Goal: Navigation & Orientation: Find specific page/section

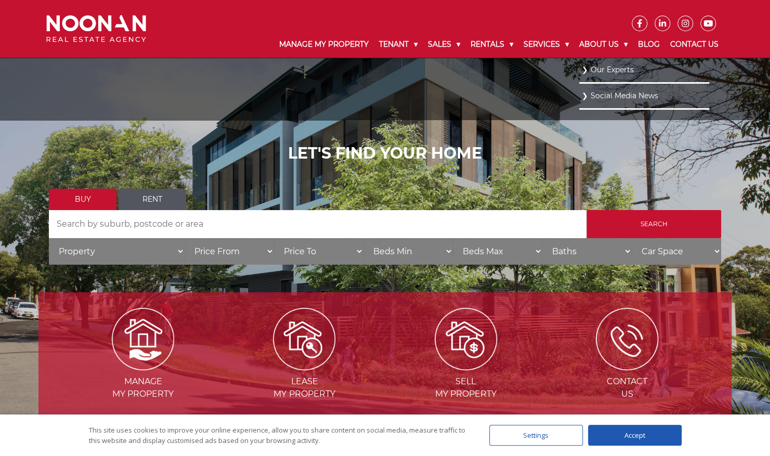
click at [599, 68] on link "Our Experts" at bounding box center [643, 70] width 125 height 14
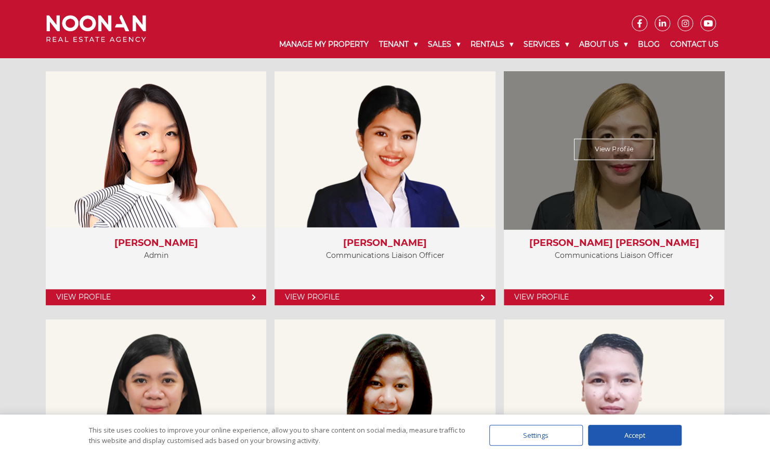
scroll to position [2779, 0]
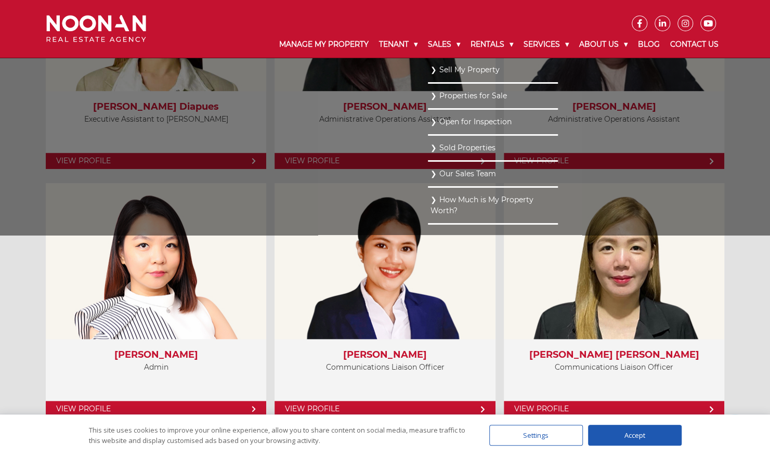
click at [435, 171] on link "Our Sales Team" at bounding box center [492, 174] width 125 height 14
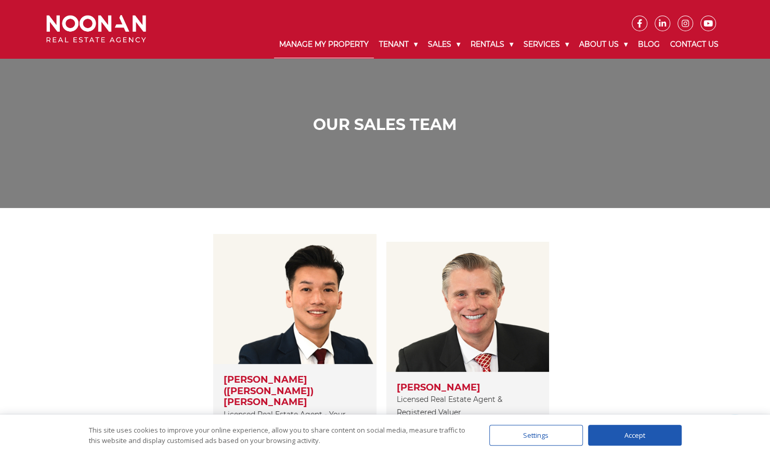
click at [322, 43] on link "Manage My Property" at bounding box center [324, 44] width 100 height 27
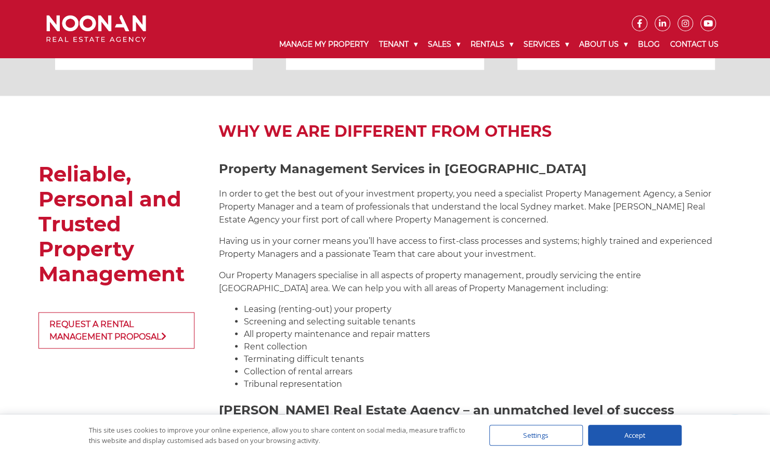
scroll to position [720, 0]
